Goal: Information Seeking & Learning: Learn about a topic

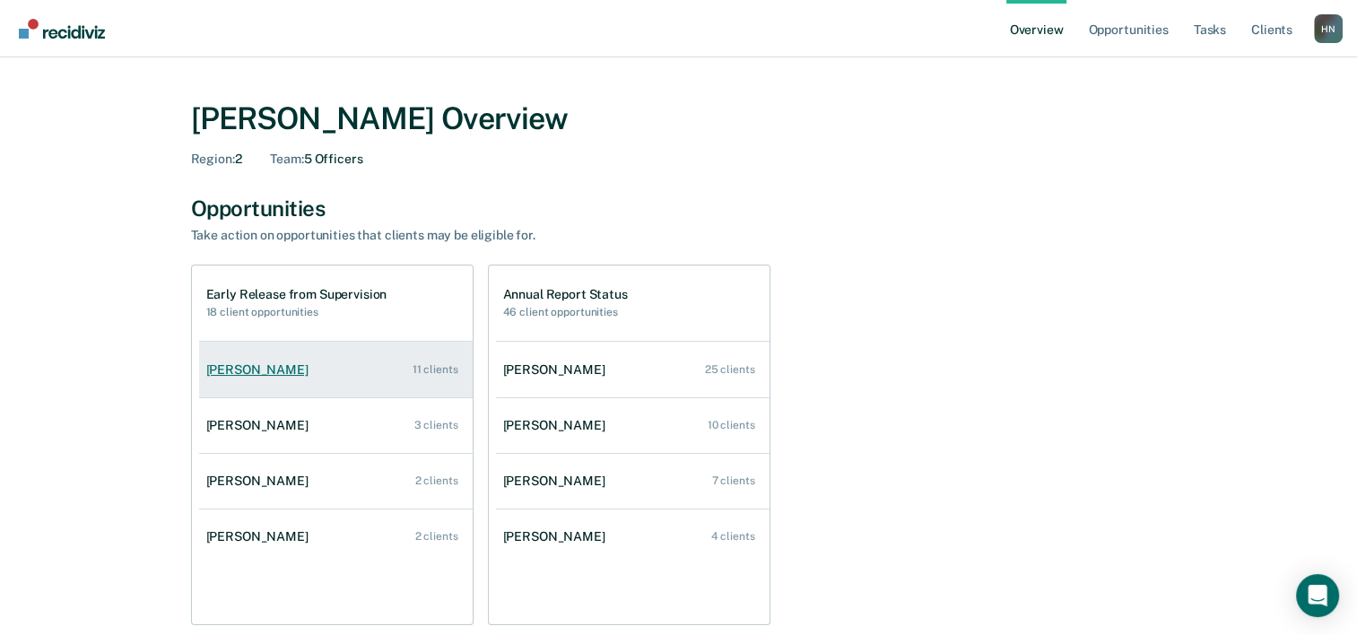
scroll to position [90, 0]
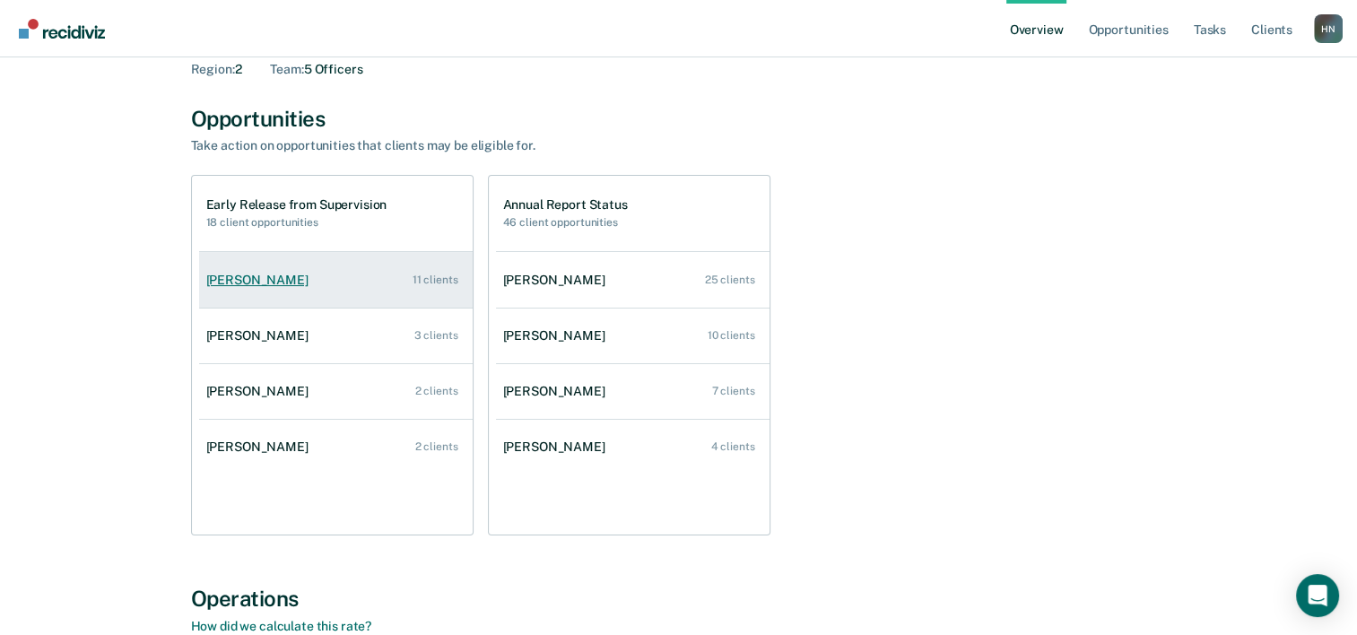
click at [252, 285] on div "[PERSON_NAME]" at bounding box center [260, 280] width 109 height 15
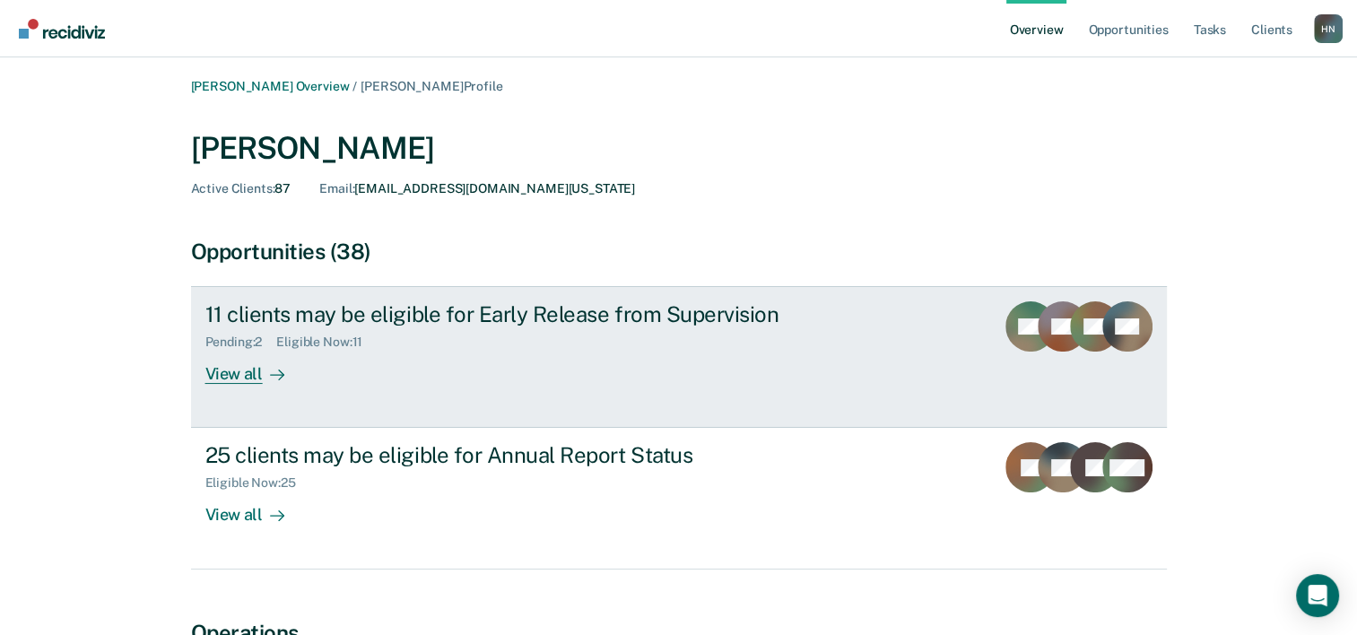
click at [553, 298] on link "11 clients may be eligible for Early Release from Supervision Pending : 2 Eligi…" at bounding box center [679, 357] width 976 height 142
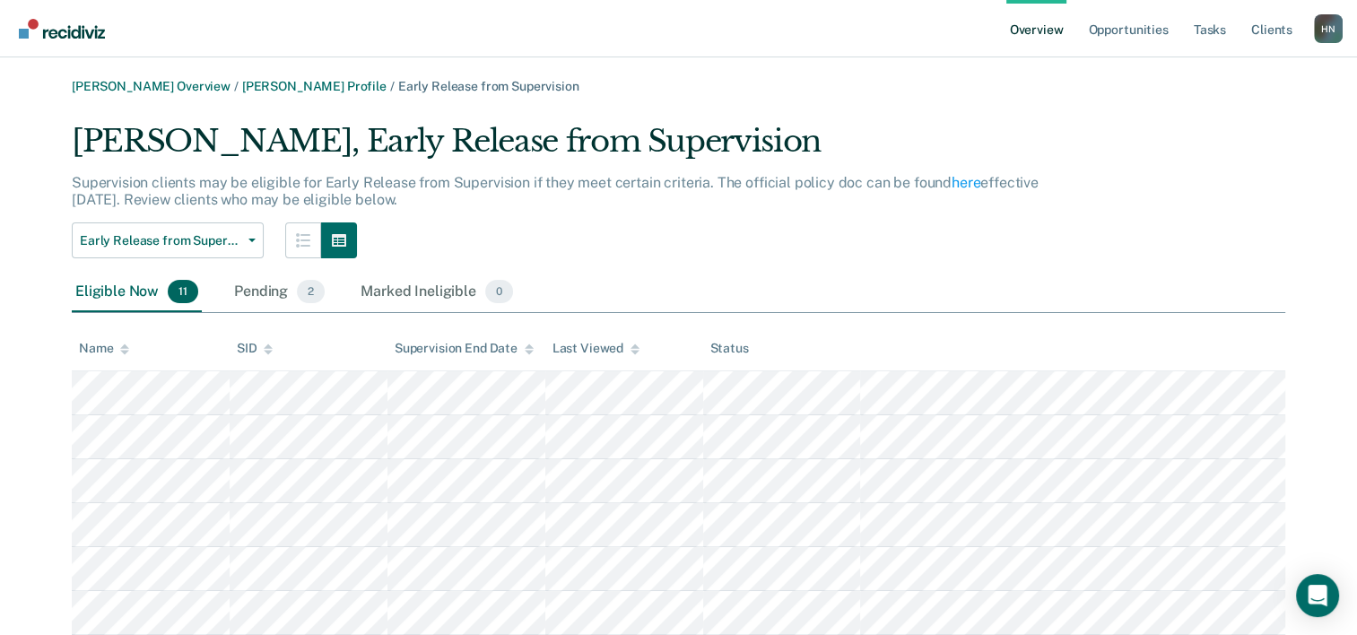
click at [1033, 272] on div "Ibukun Obimakinde, Early Release from Supervision Supervision clients may be el…" at bounding box center [679, 489] width 1214 height 732
click at [222, 235] on span "Early Release from Supervision" at bounding box center [160, 240] width 161 height 15
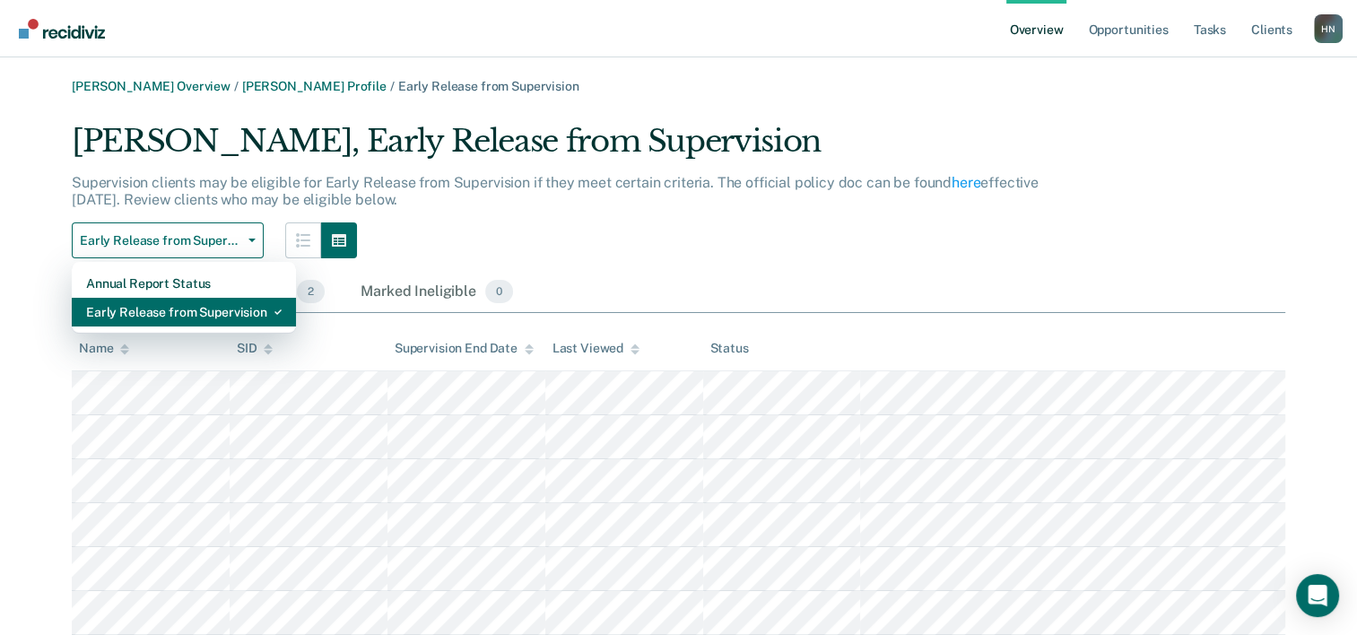
click at [163, 313] on div "Early Release from Supervision" at bounding box center [184, 312] width 196 height 29
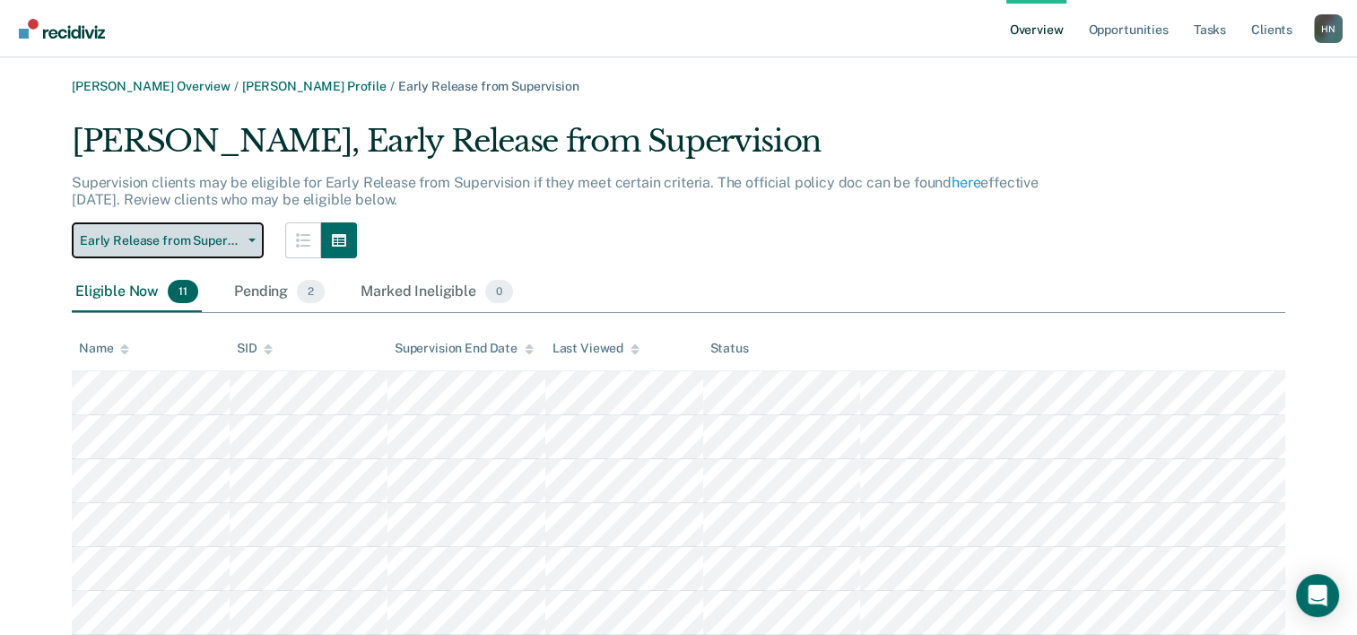
click at [227, 248] on button "Early Release from Supervision" at bounding box center [168, 240] width 192 height 36
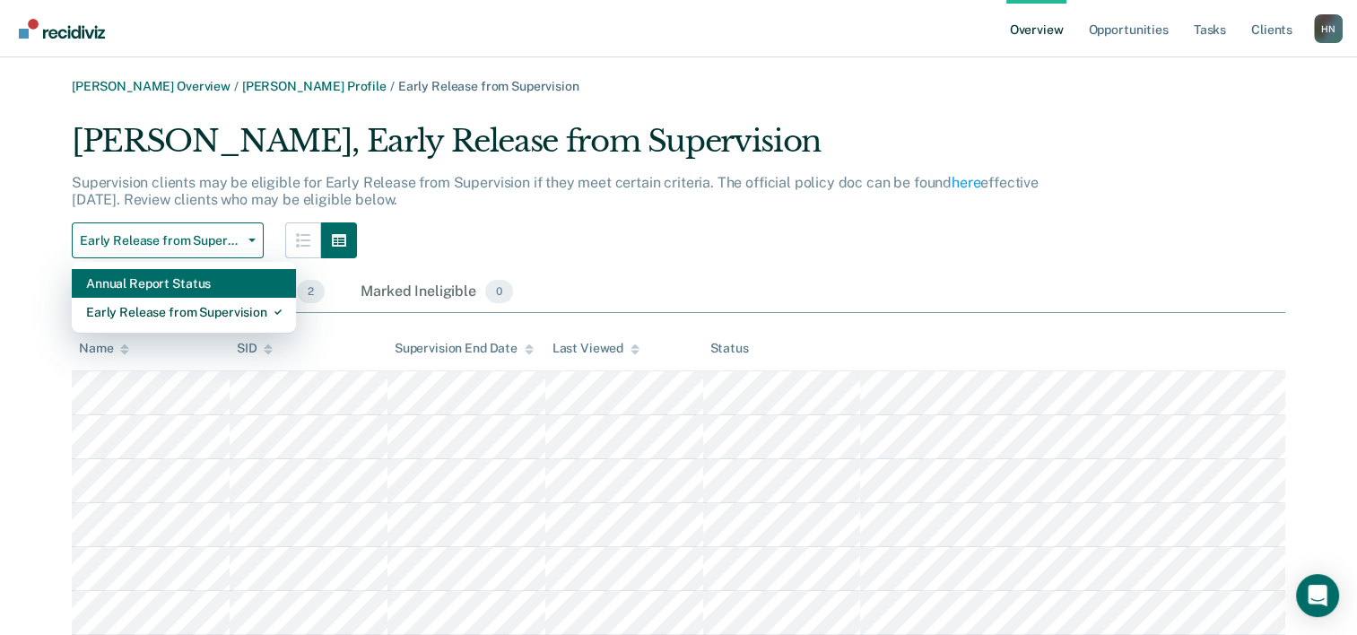
click at [205, 281] on div "Annual Report Status" at bounding box center [184, 283] width 196 height 29
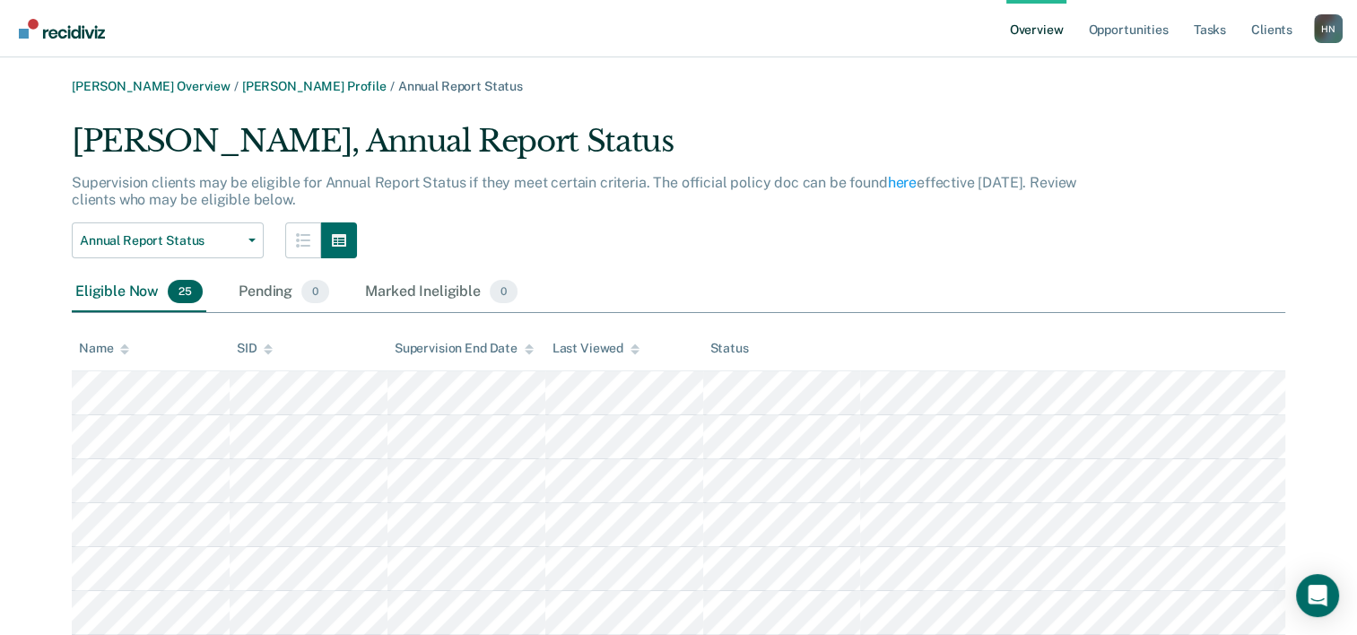
click at [814, 91] on div "Hoa Nguyen Overview / Ibukun Obimakinde Profile / Annual Report Status" at bounding box center [679, 86] width 1214 height 15
click at [161, 83] on link "[PERSON_NAME] Overview" at bounding box center [151, 86] width 159 height 15
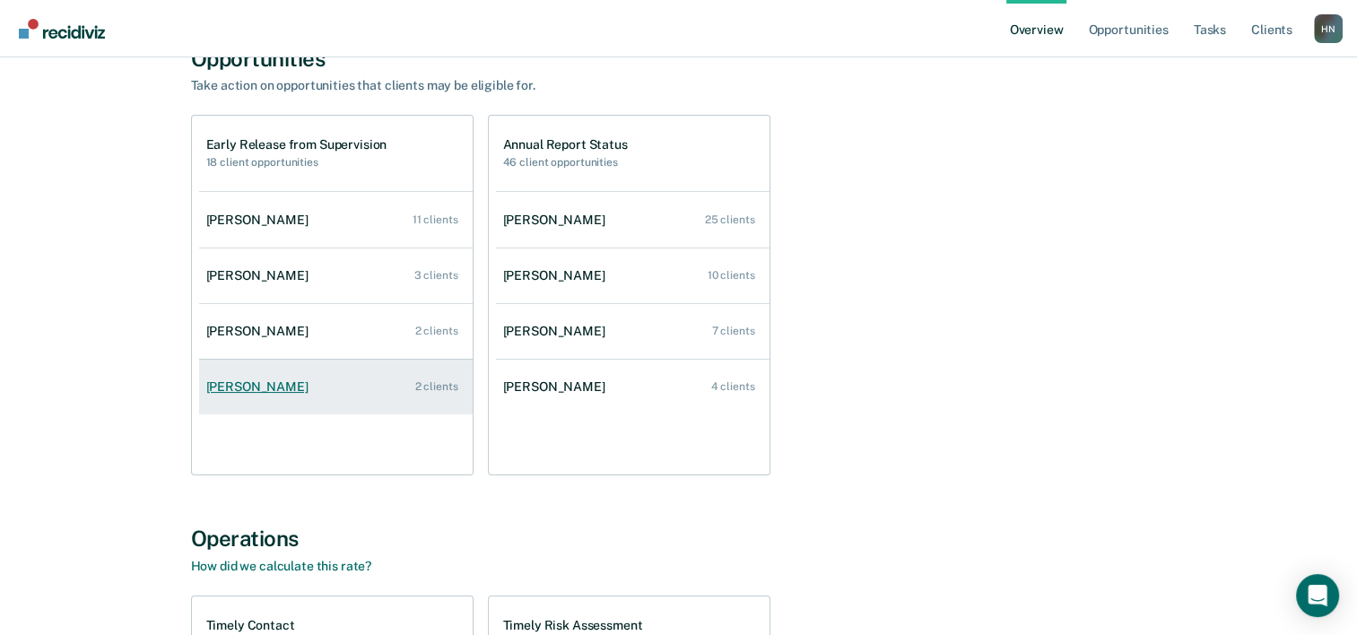
scroll to position [90, 0]
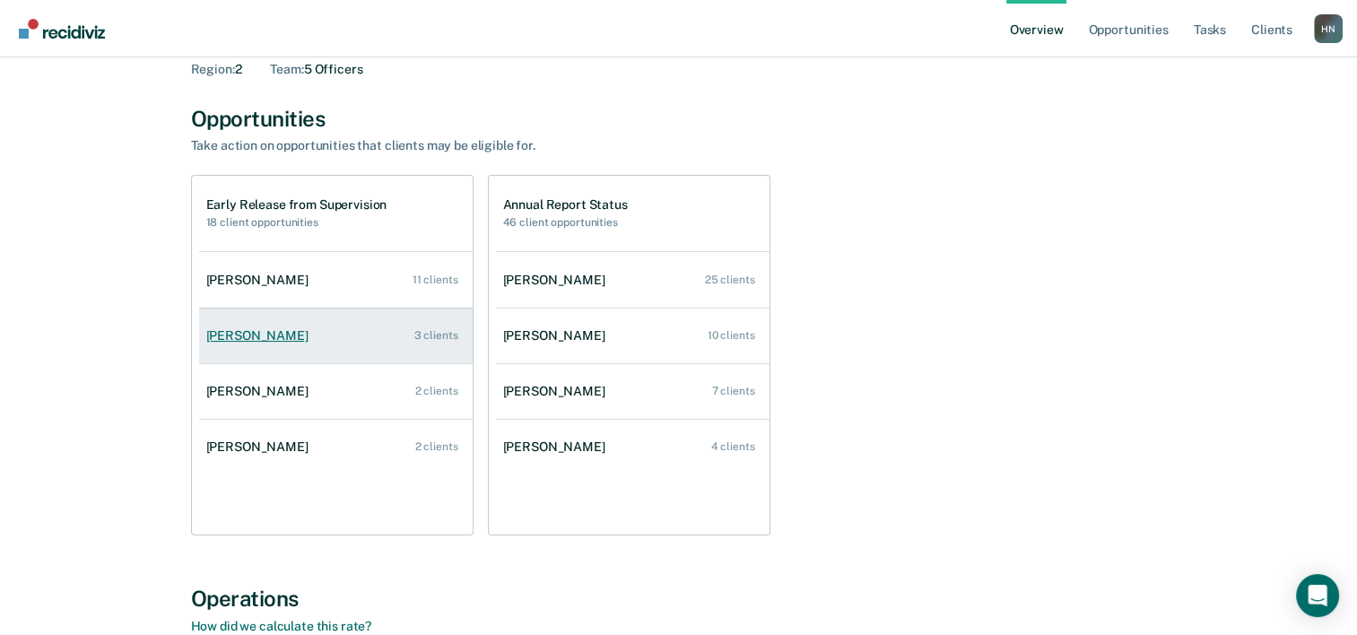
click at [242, 337] on div "[PERSON_NAME]" at bounding box center [260, 335] width 109 height 15
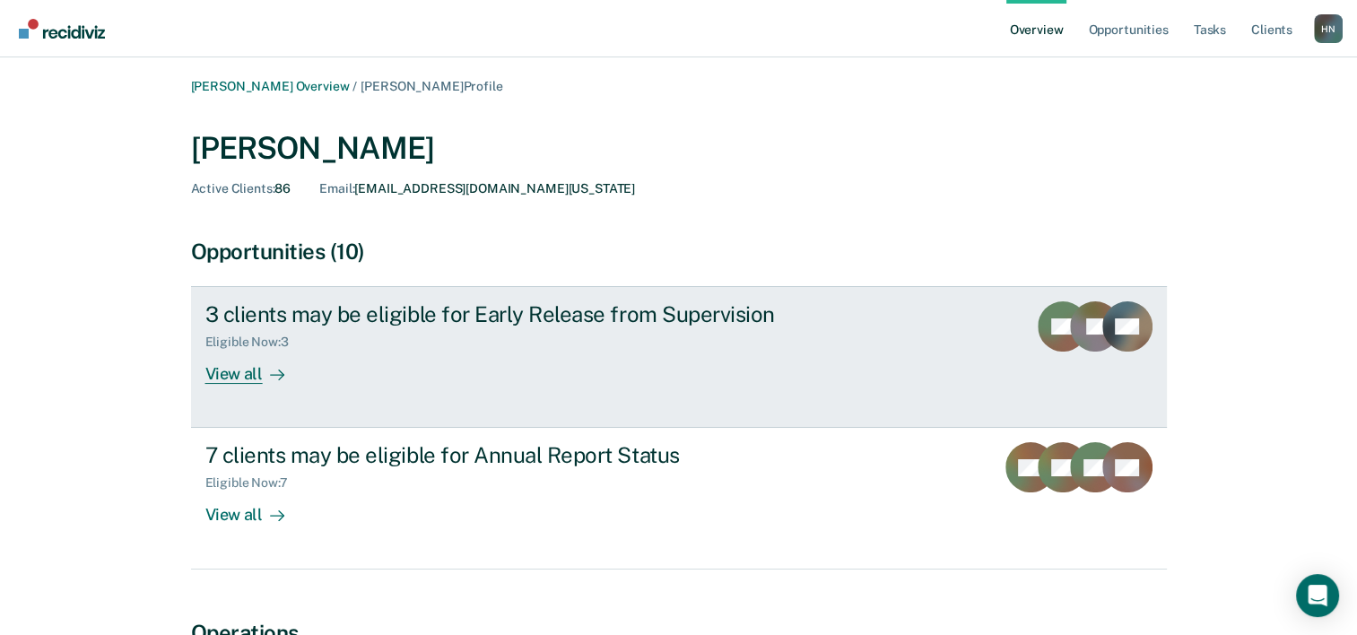
click at [247, 371] on div "View all" at bounding box center [255, 367] width 100 height 35
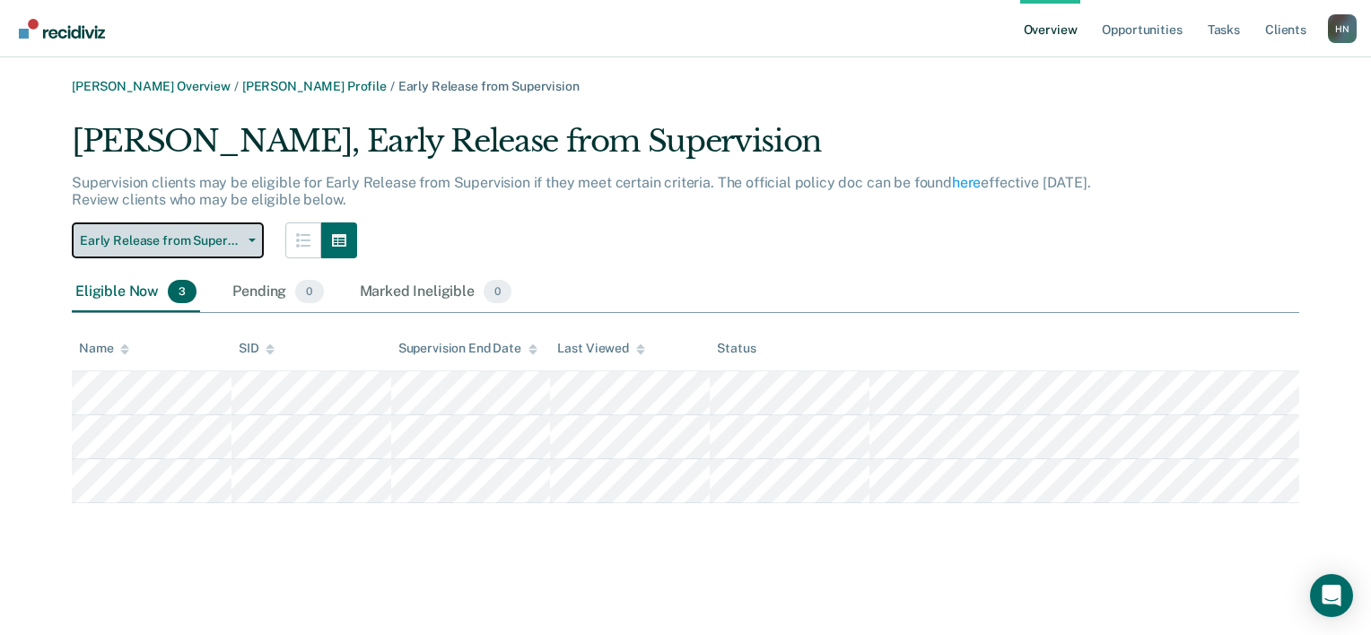
click at [178, 224] on button "Early Release from Supervision" at bounding box center [168, 240] width 192 height 36
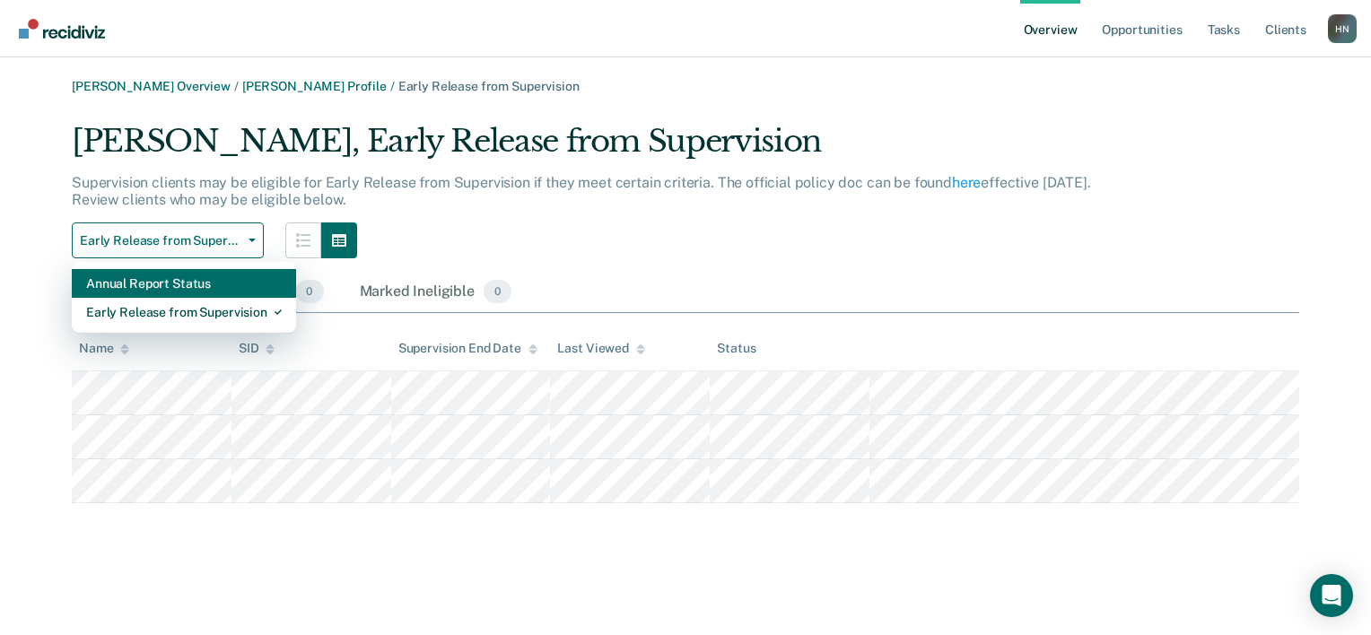
click at [170, 280] on div "Annual Report Status" at bounding box center [184, 283] width 196 height 29
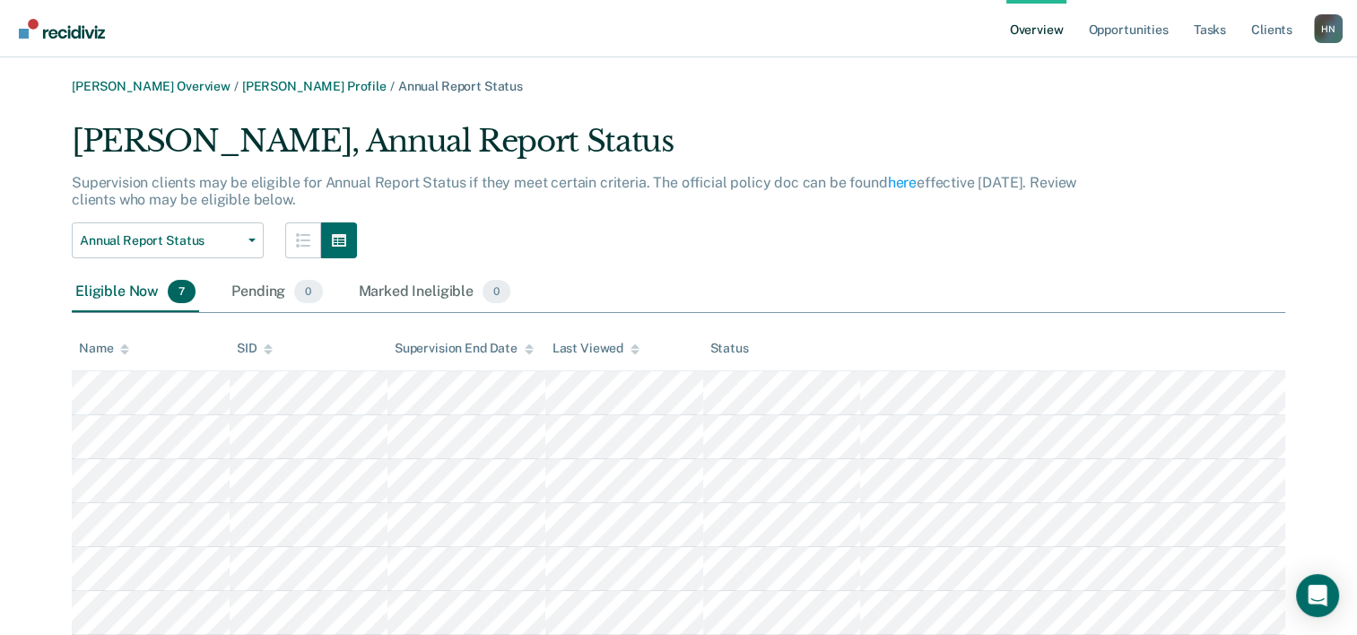
click at [794, 222] on div "Annual Report Status Annual Report Status Early Release from Supervision" at bounding box center [581, 240] width 1018 height 36
click at [949, 250] on div "Annual Report Status Annual Report Status Early Release from Supervision" at bounding box center [581, 240] width 1018 height 36
click at [965, 261] on div "Frankline Nyabuto, Annual Report Status Supervision clients may be eligible for…" at bounding box center [679, 401] width 1214 height 556
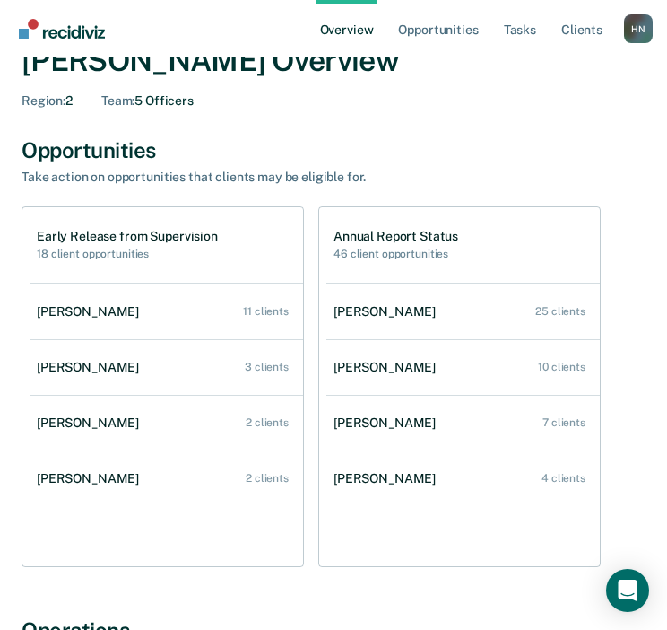
scroll to position [90, 0]
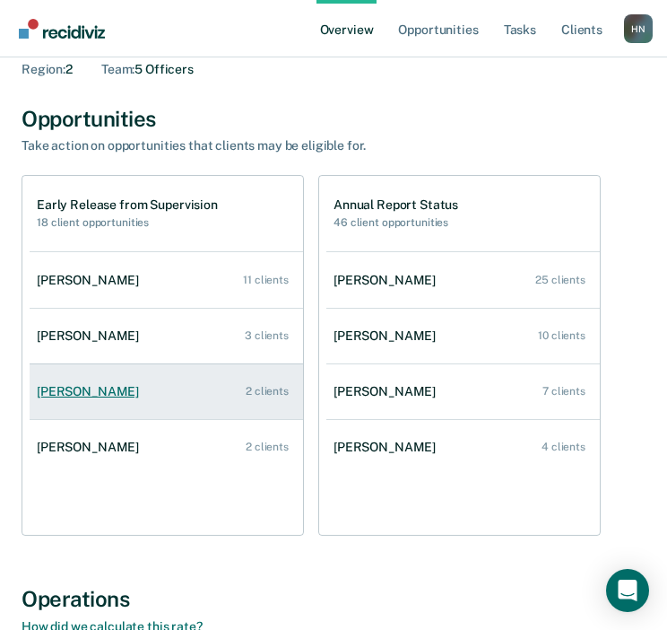
click at [86, 391] on div "[PERSON_NAME]" at bounding box center [91, 391] width 109 height 15
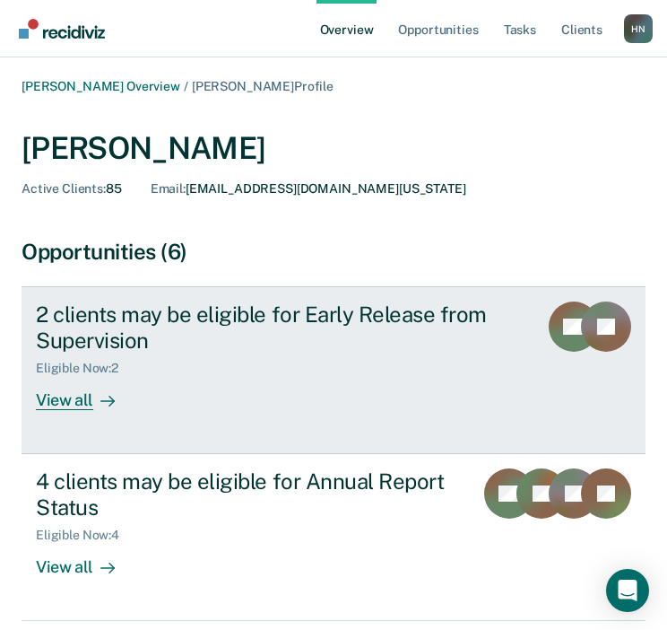
click at [260, 330] on div "2 clients may be eligible for Early Release from Supervision" at bounding box center [280, 327] width 488 height 52
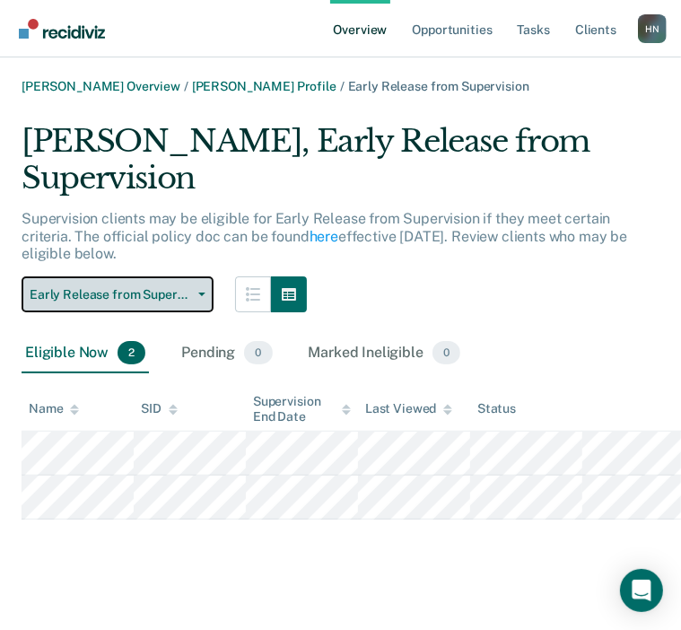
click at [111, 295] on span "Early Release from Supervision" at bounding box center [110, 294] width 161 height 15
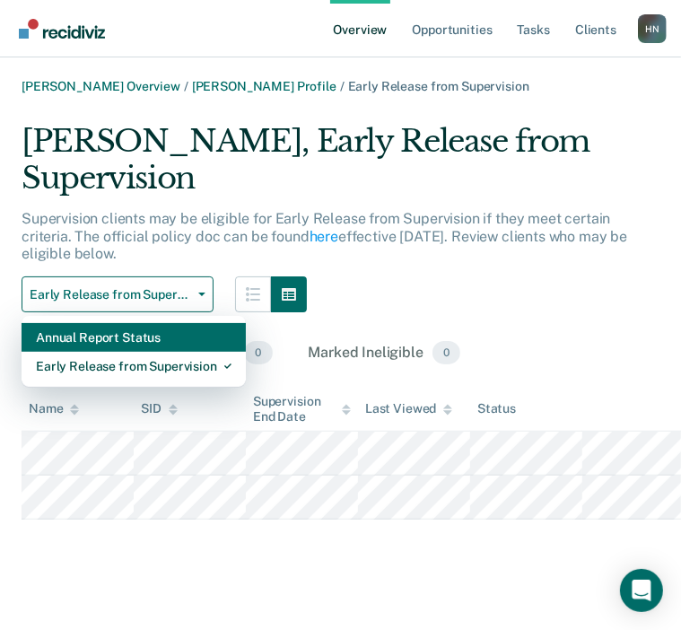
click at [108, 341] on div "Annual Report Status" at bounding box center [134, 337] width 196 height 29
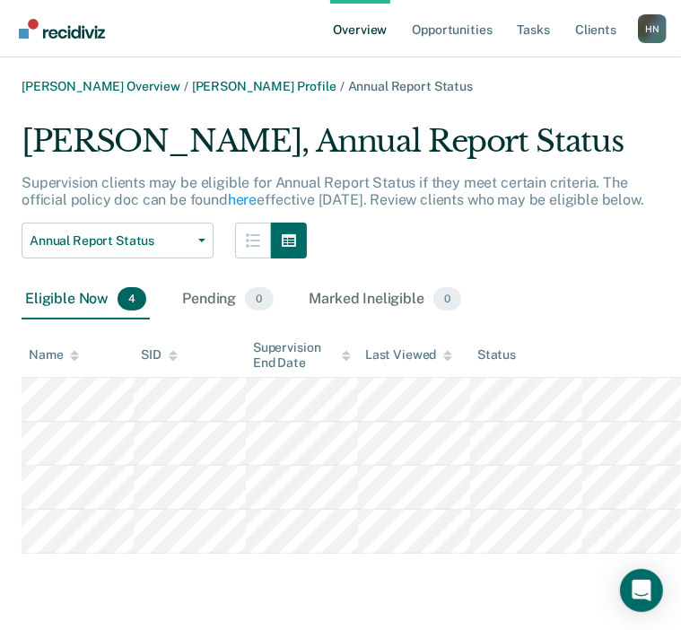
drag, startPoint x: 561, startPoint y: 191, endPoint x: 482, endPoint y: 248, distance: 97.1
click at [484, 244] on div "Annual Report Status Annual Report Status Early Release from Supervision" at bounding box center [341, 240] width 638 height 36
click at [267, 89] on link "[PERSON_NAME] Profile" at bounding box center [264, 86] width 144 height 15
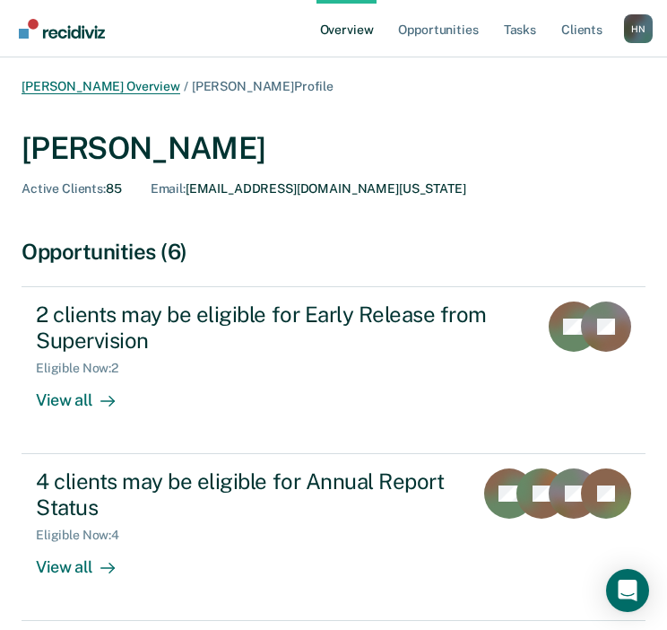
click at [89, 86] on link "[PERSON_NAME] Overview" at bounding box center [101, 86] width 159 height 15
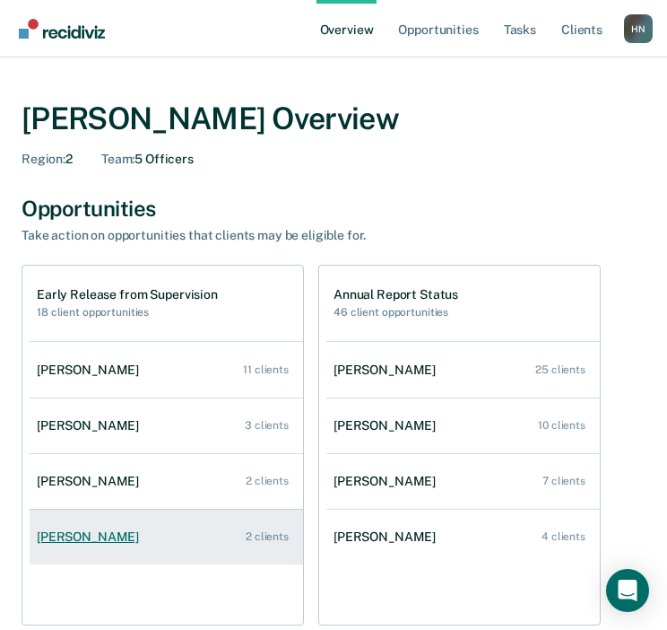
click at [93, 532] on div "[PERSON_NAME]" at bounding box center [91, 536] width 109 height 15
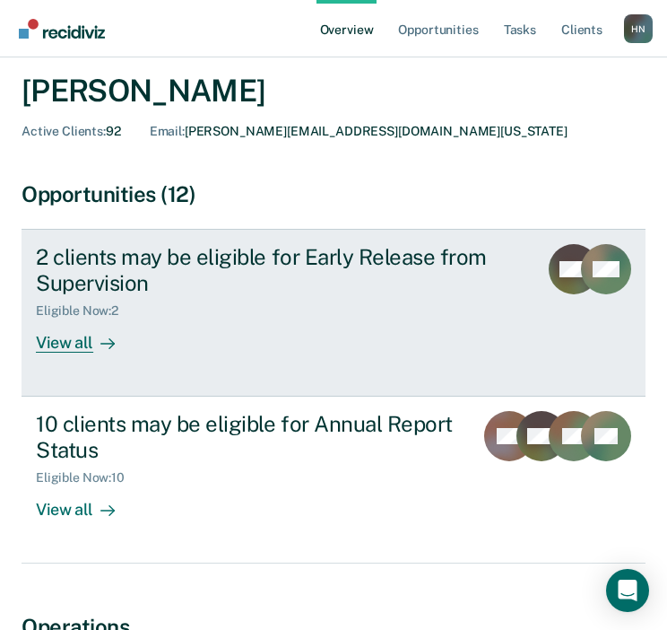
scroll to position [90, 0]
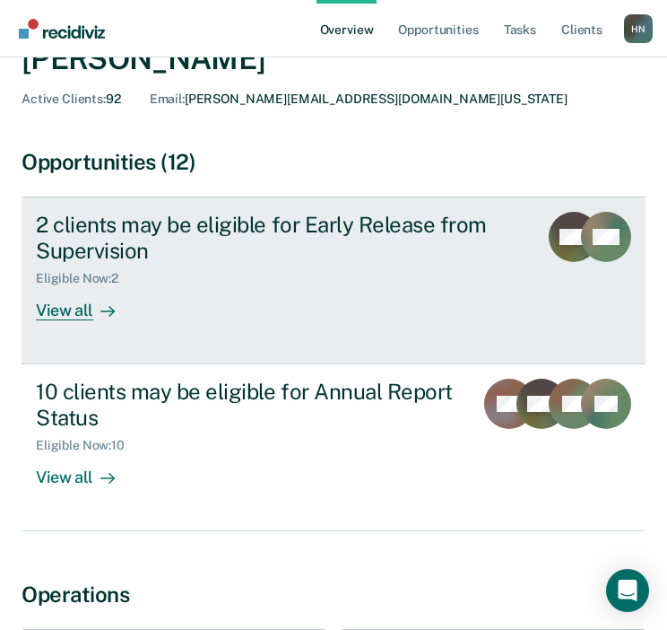
click at [293, 233] on div "2 clients may be eligible for Early Release from Supervision" at bounding box center [280, 238] width 488 height 52
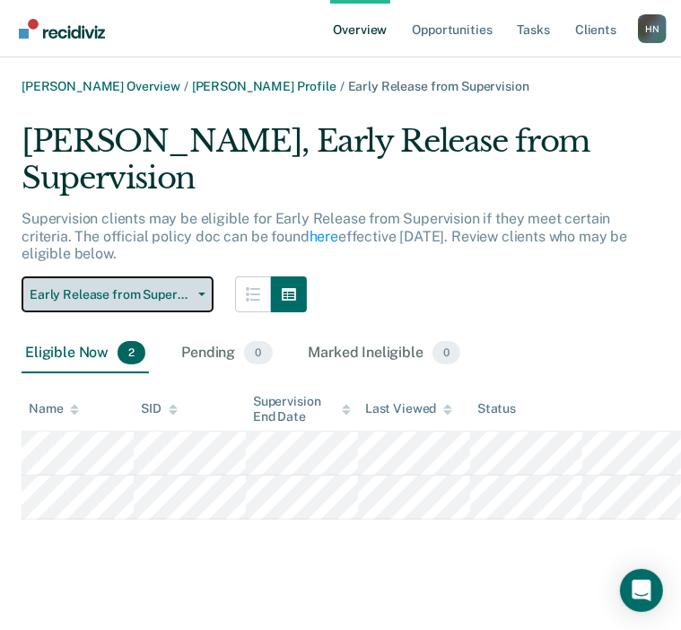
click at [155, 293] on span "Early Release from Supervision" at bounding box center [110, 294] width 161 height 15
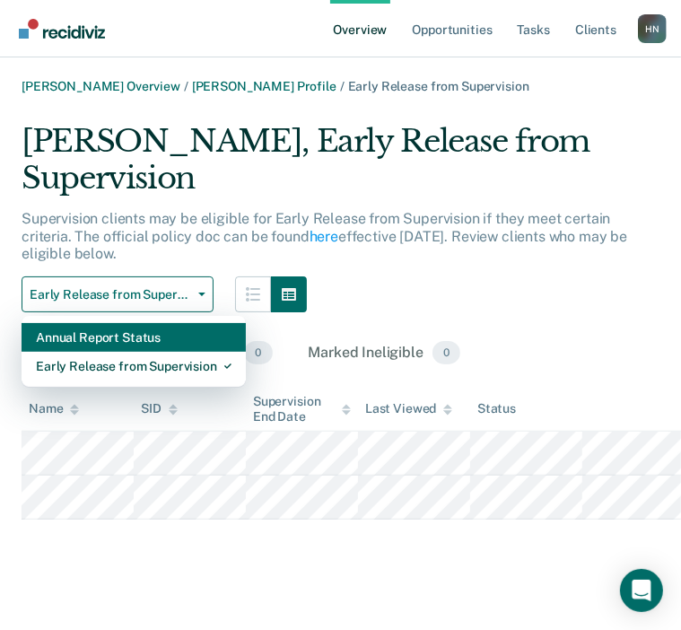
click at [135, 344] on div "Annual Report Status" at bounding box center [134, 337] width 196 height 29
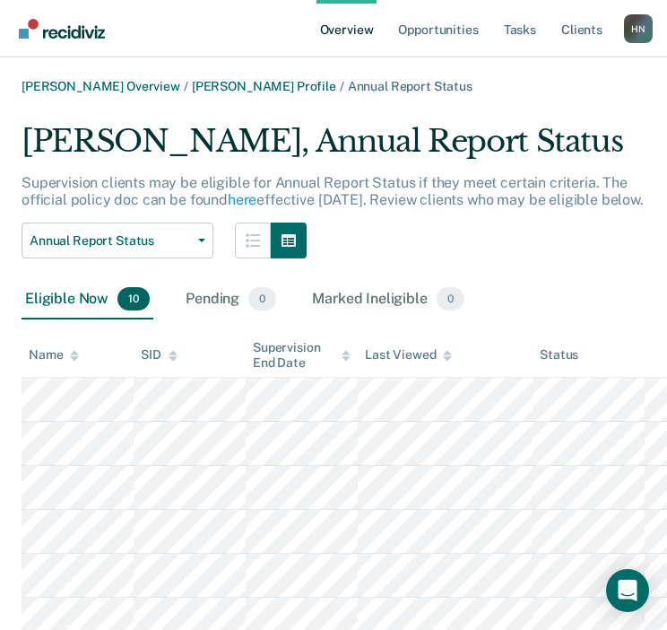
click at [543, 222] on div "Supervision clients may be eligible for Annual Report Status if they meet certa…" at bounding box center [334, 198] width 624 height 48
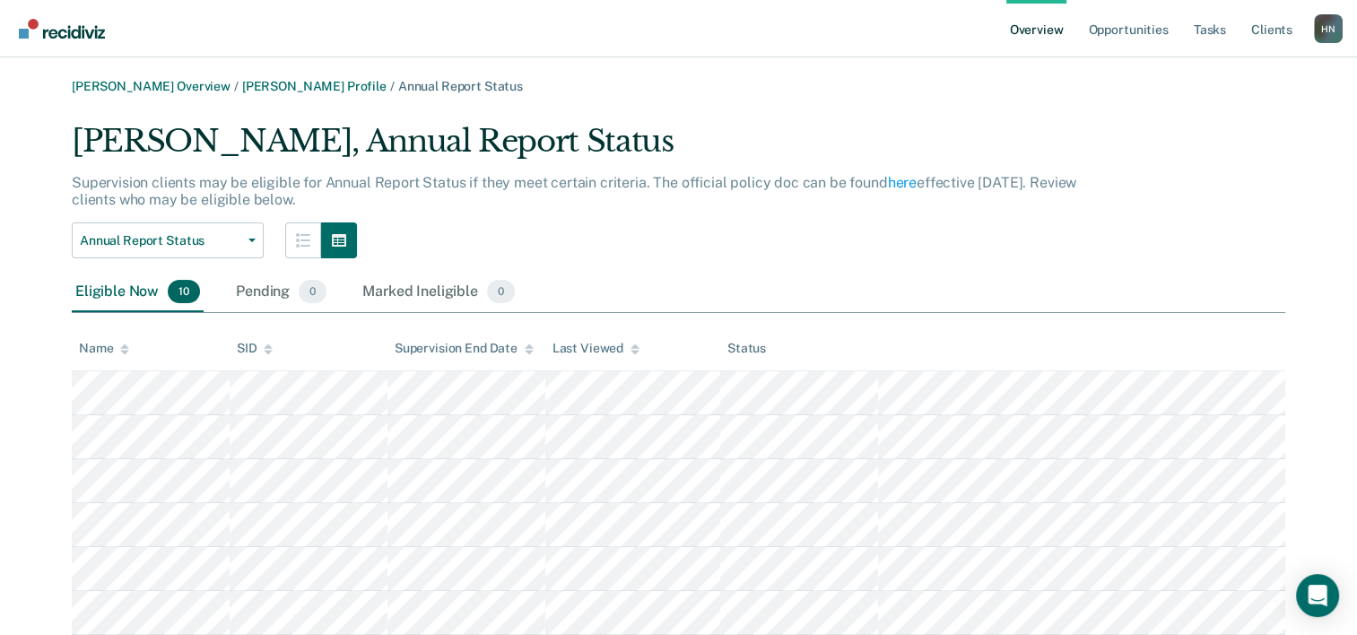
click at [680, 25] on div "H N" at bounding box center [1328, 28] width 29 height 29
click at [680, 138] on link "Log Out" at bounding box center [1256, 139] width 116 height 15
